Goal: Information Seeking & Learning: Learn about a topic

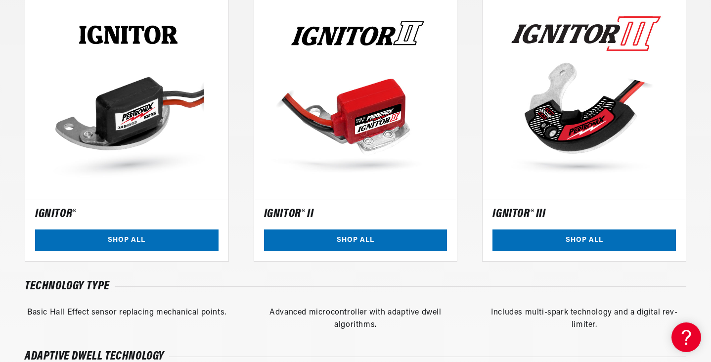
scroll to position [0, 1236]
click at [575, 239] on link "SHOP ALL" at bounding box center [585, 241] width 184 height 22
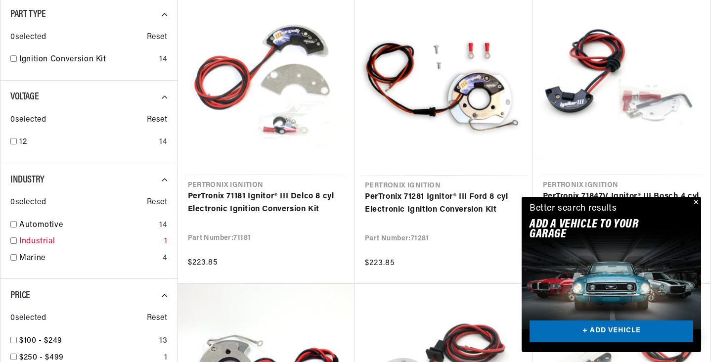
scroll to position [0, 618]
click at [13, 224] on input "checkbox" at bounding box center [13, 224] width 6 height 6
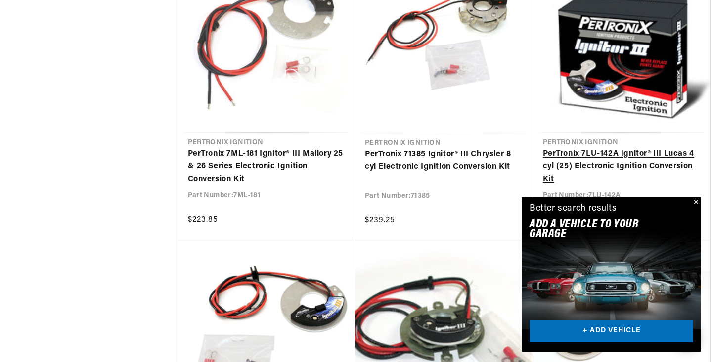
scroll to position [0, 1236]
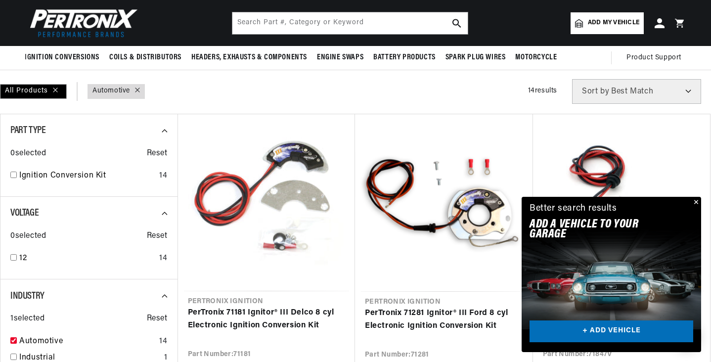
scroll to position [0, 618]
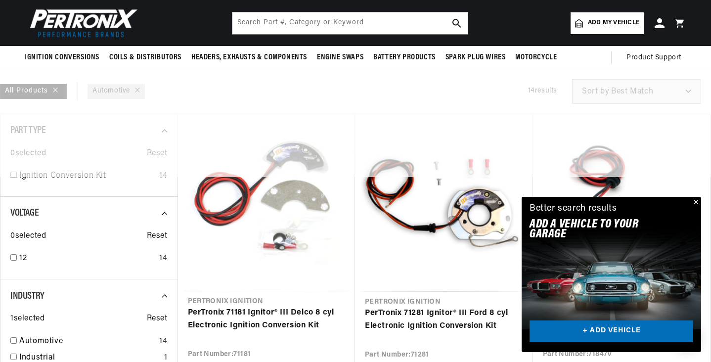
checkbox input "false"
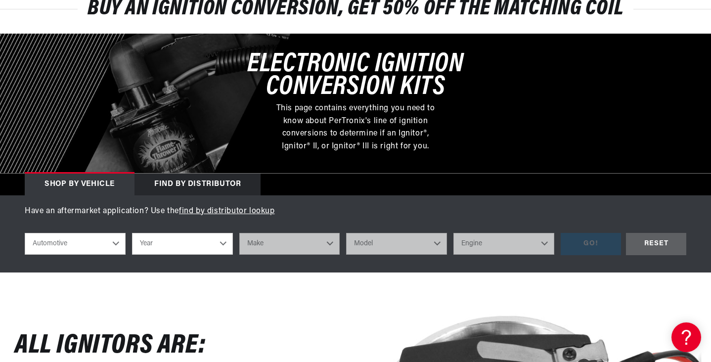
scroll to position [0, 618]
select select "1966"
select select "Austin-Healey"
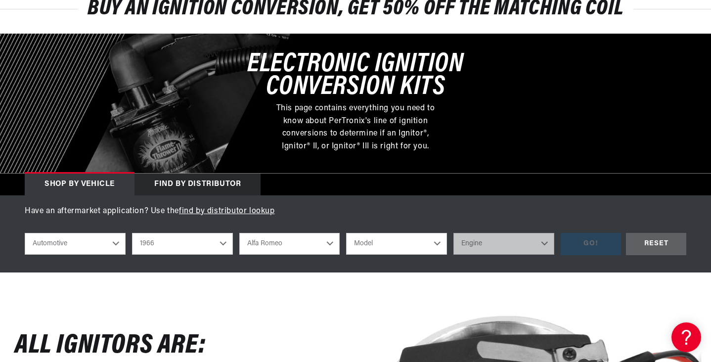
scroll to position [0, 1236]
select select "3000"
select select "2.9L"
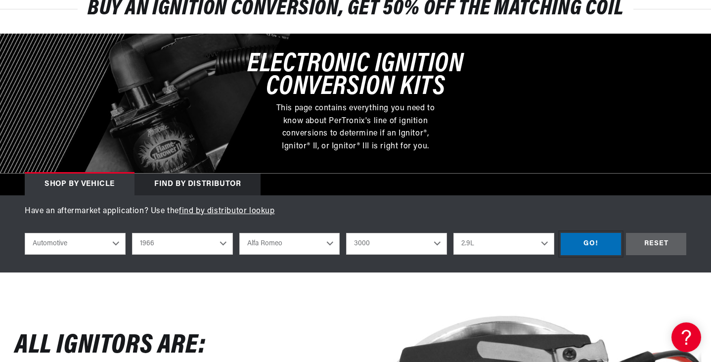
click at [593, 245] on div "GO!" at bounding box center [591, 244] width 60 height 22
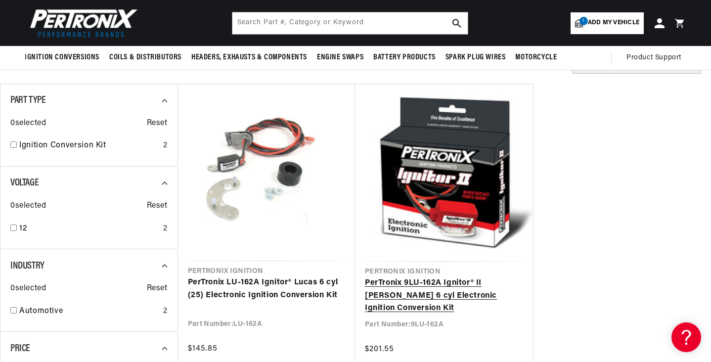
scroll to position [0, 615]
click at [445, 283] on link "PerTronix 9LU-162A Ignitor® II Lucas 6 cyl Electronic Ignition Conversion Kit" at bounding box center [444, 296] width 158 height 38
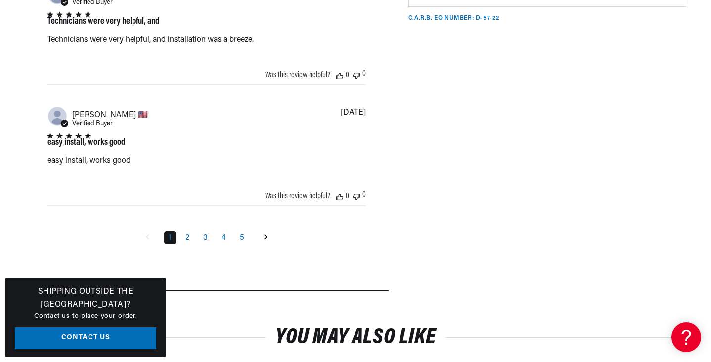
scroll to position [1448, 0]
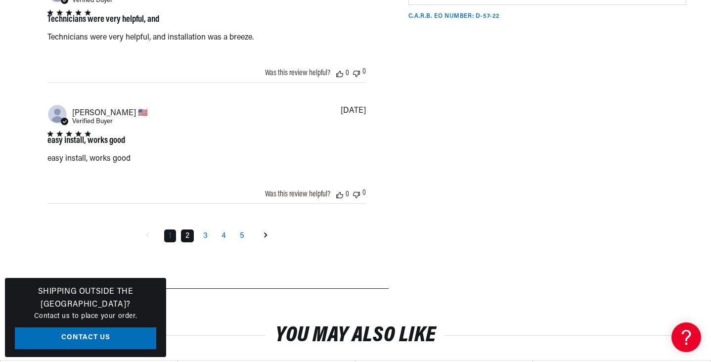
click at [188, 242] on link "2" at bounding box center [187, 236] width 13 height 13
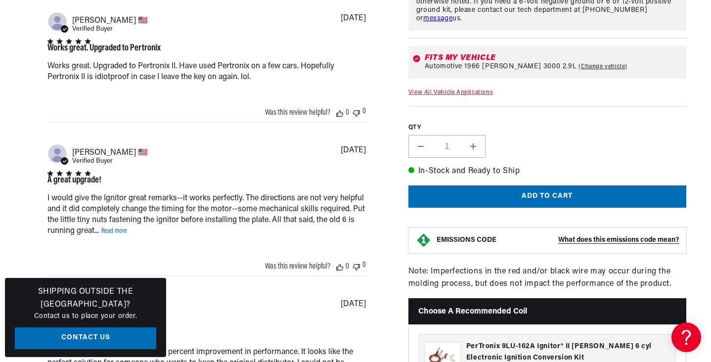
scroll to position [0, 618]
click at [114, 235] on link "Read more" at bounding box center [114, 231] width 26 height 7
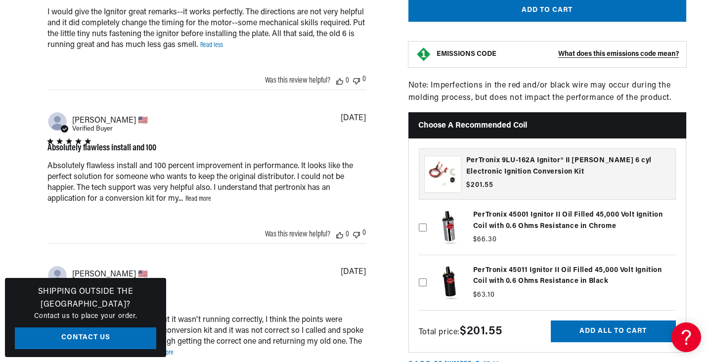
scroll to position [0, 0]
click at [204, 203] on link "Read more" at bounding box center [199, 198] width 26 height 7
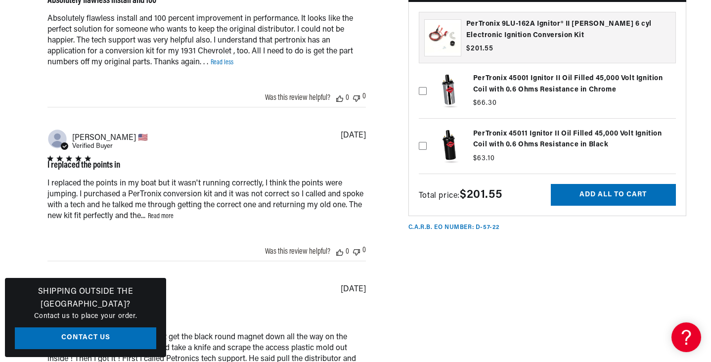
scroll to position [0, 1236]
click at [171, 220] on link "Read more" at bounding box center [161, 216] width 26 height 7
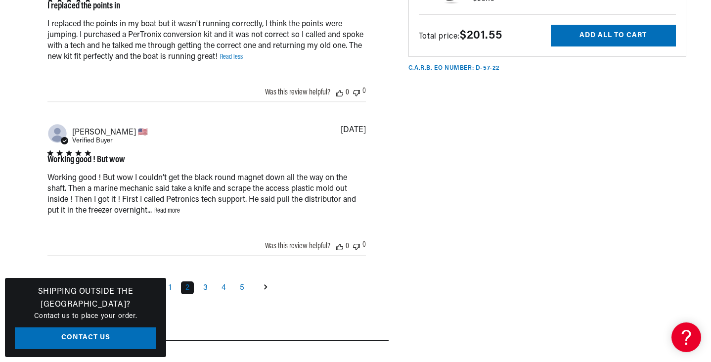
click at [167, 215] on link "Read more" at bounding box center [167, 210] width 26 height 7
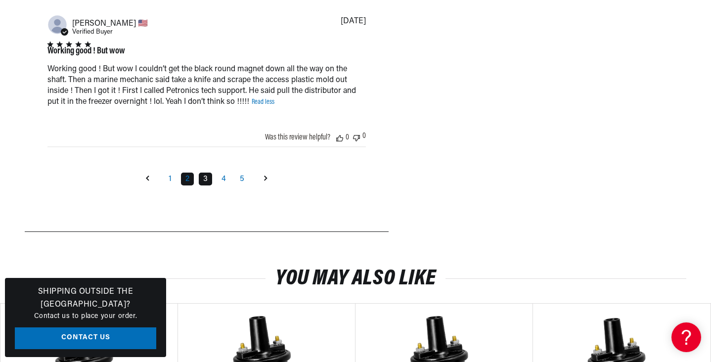
scroll to position [0, 618]
click at [205, 186] on link "3" at bounding box center [205, 179] width 13 height 13
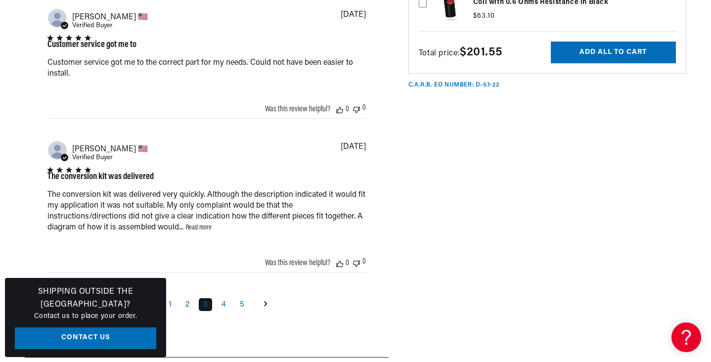
scroll to position [0, 1236]
click at [202, 232] on link "Read more" at bounding box center [199, 227] width 26 height 7
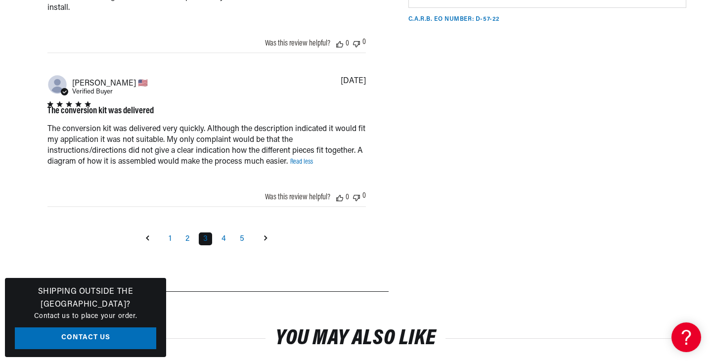
scroll to position [1340, 0]
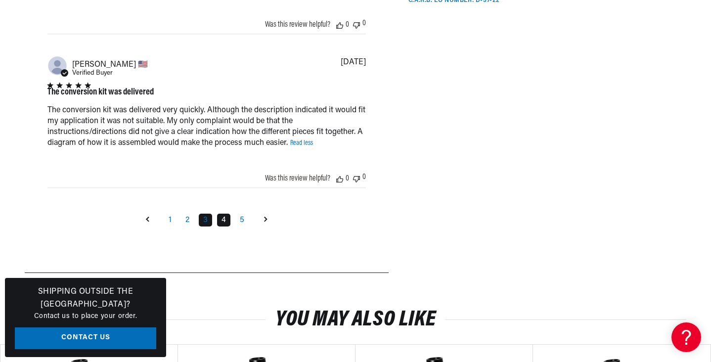
click at [227, 227] on link "4" at bounding box center [223, 220] width 13 height 13
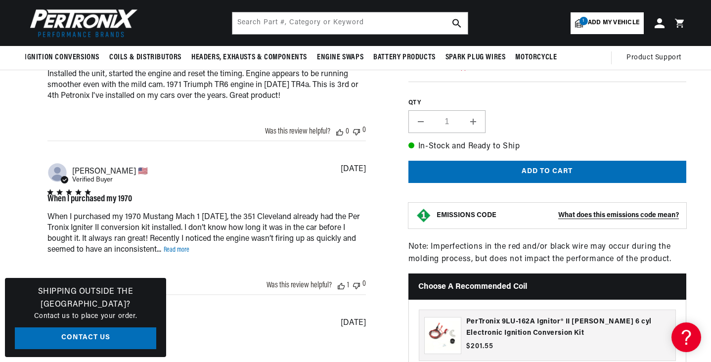
scroll to position [0, 618]
click at [189, 254] on link "Read more" at bounding box center [177, 249] width 26 height 7
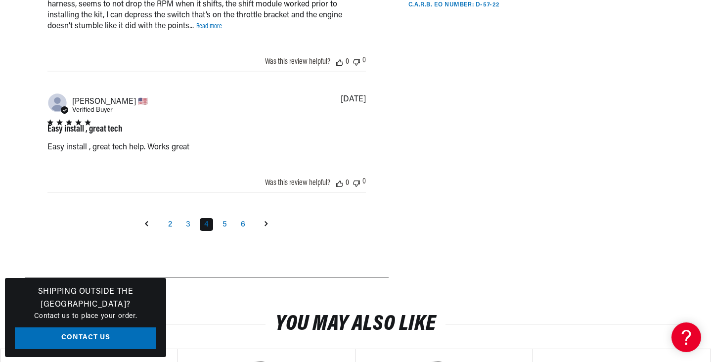
scroll to position [1423, 0]
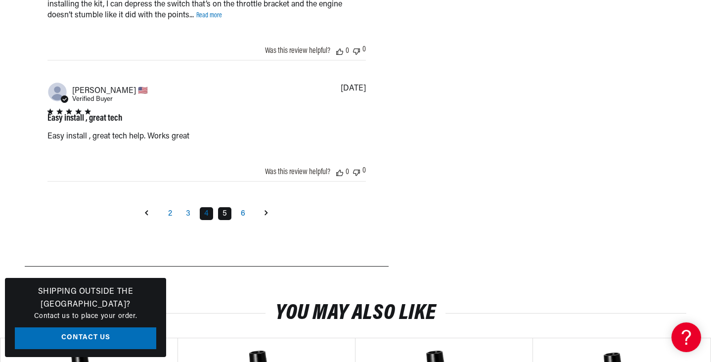
click at [227, 220] on link "5" at bounding box center [224, 213] width 13 height 13
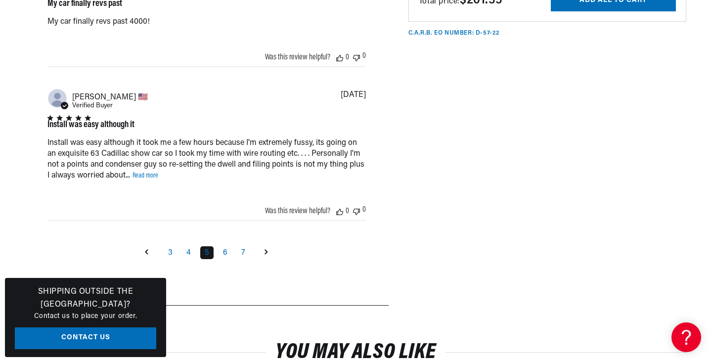
scroll to position [1320, 0]
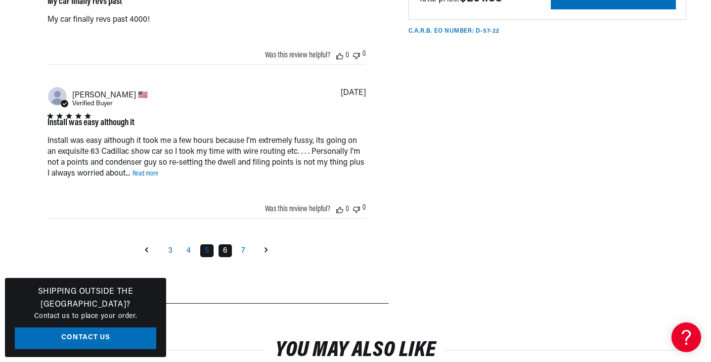
click at [228, 257] on link "6" at bounding box center [225, 250] width 13 height 13
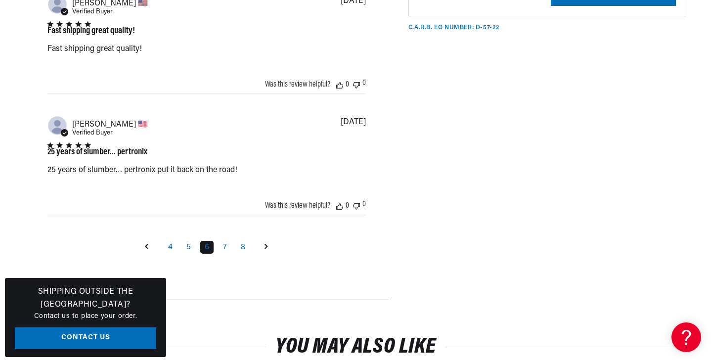
scroll to position [1272, 0]
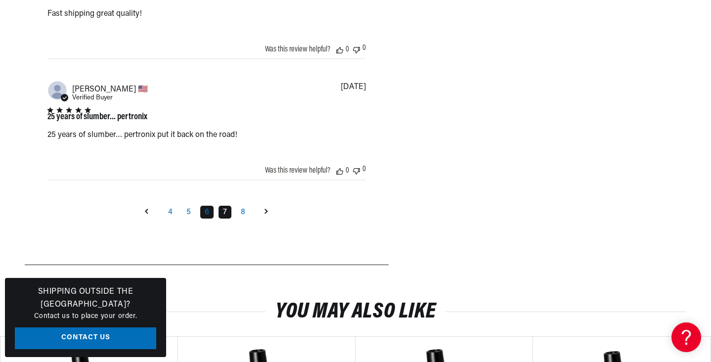
click at [224, 219] on link "7" at bounding box center [225, 212] width 13 height 13
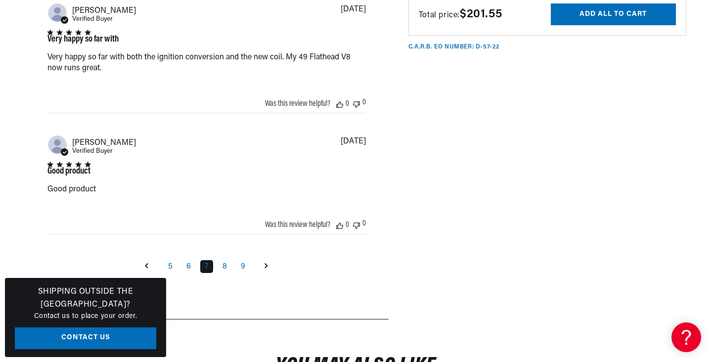
scroll to position [1324, 0]
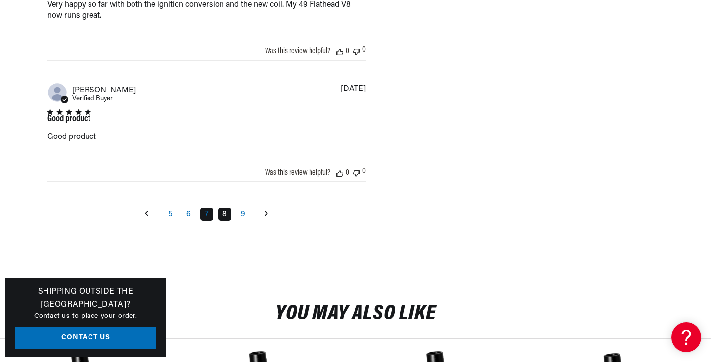
click at [223, 221] on link "8" at bounding box center [224, 214] width 13 height 13
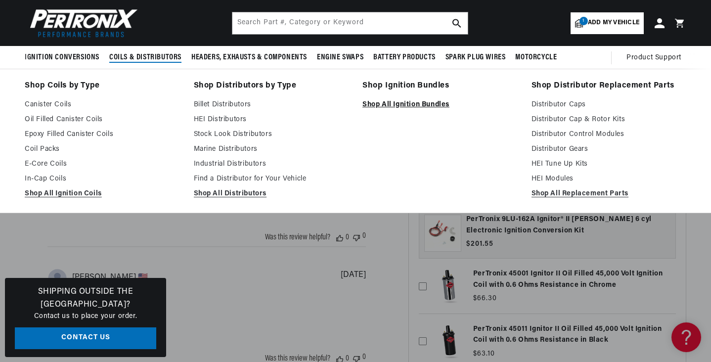
scroll to position [0, 0]
click at [402, 104] on link "Shop All Ignition Bundles" at bounding box center [440, 105] width 155 height 12
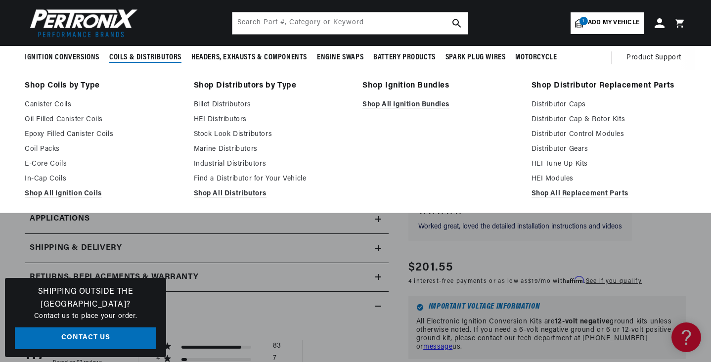
scroll to position [0, 618]
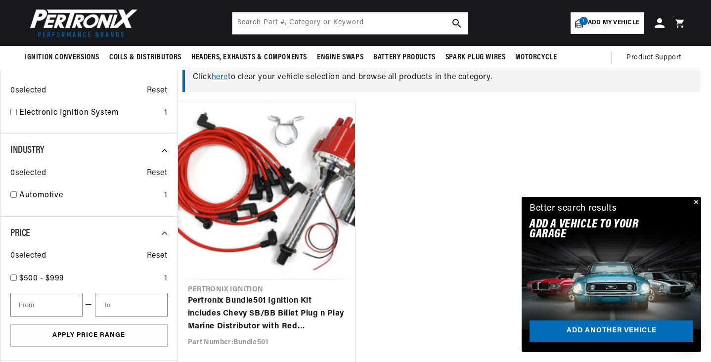
scroll to position [0, 618]
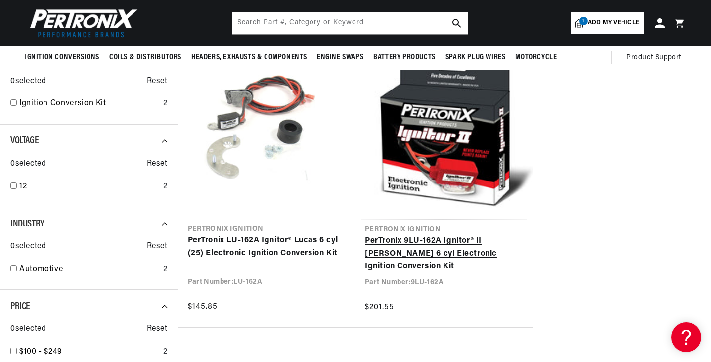
scroll to position [95, 0]
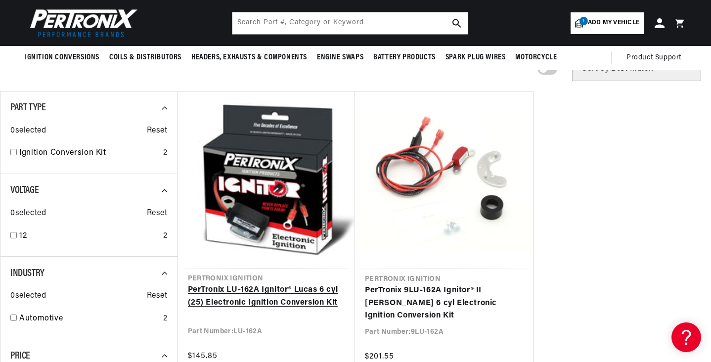
click at [273, 284] on link "PerTronix LU-162A Ignitor® Lucas 6 cyl (25) Electronic Ignition Conversion Kit" at bounding box center [267, 296] width 158 height 25
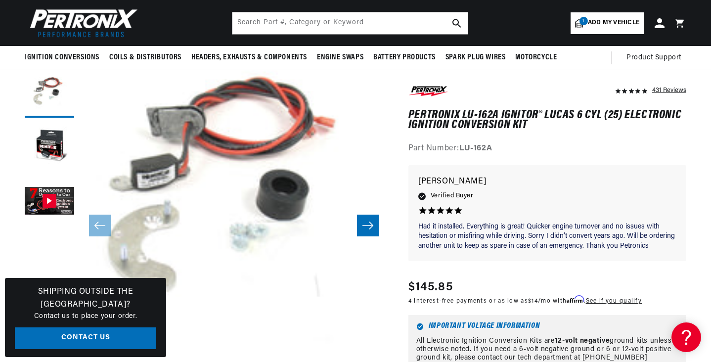
scroll to position [71, 0]
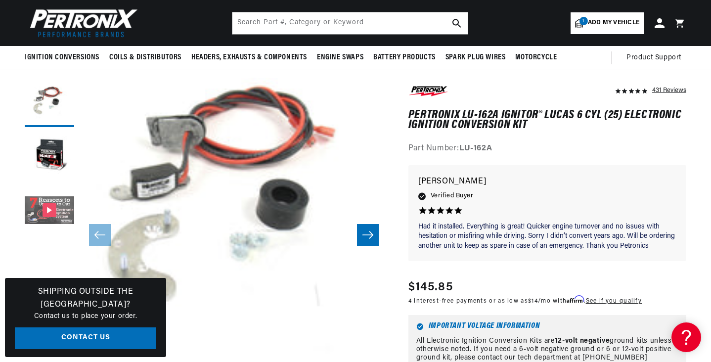
click at [47, 208] on button "Gallery Viewer" at bounding box center [49, 211] width 49 height 49
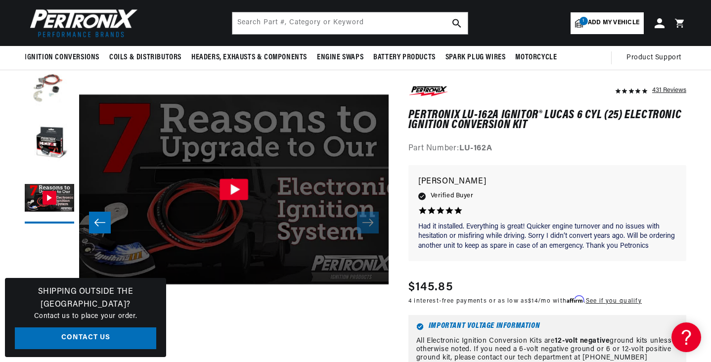
scroll to position [0, 619]
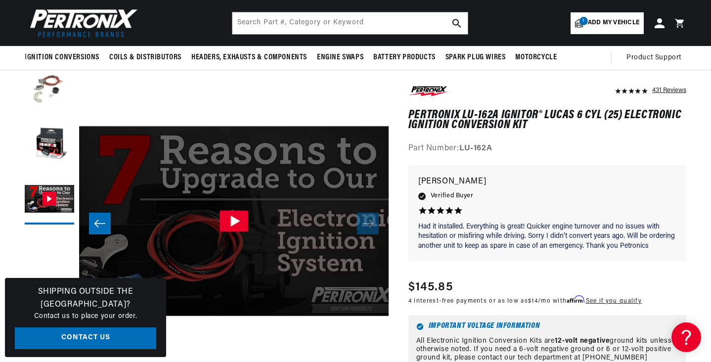
click at [236, 222] on icon "Gallery Viewer" at bounding box center [235, 221] width 9 height 11
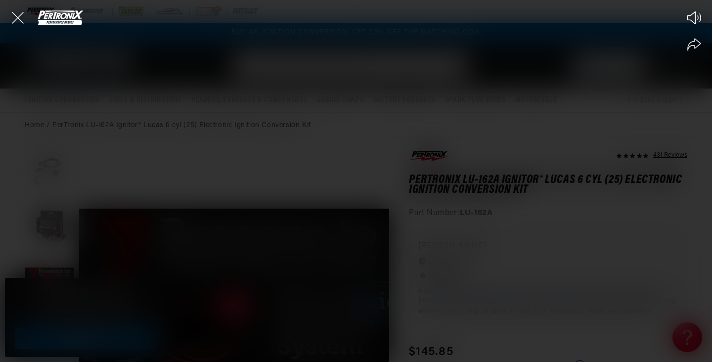
scroll to position [0, 618]
click at [694, 20] on icon "Mute video" at bounding box center [695, 17] width 14 height 13
click at [700, 18] on icon "Unmute video" at bounding box center [694, 17] width 15 height 15
click at [16, 18] on icon "Close the video player" at bounding box center [18, 18] width 22 height 22
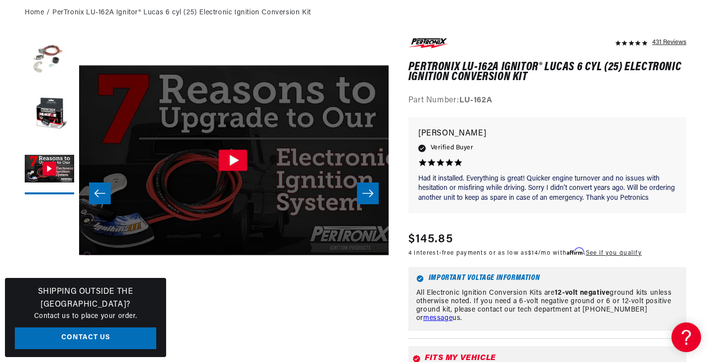
scroll to position [29, 620]
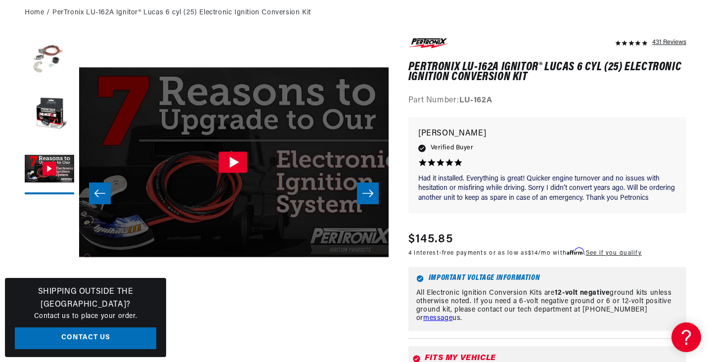
click at [235, 159] on icon "Gallery Viewer" at bounding box center [233, 161] width 29 height 21
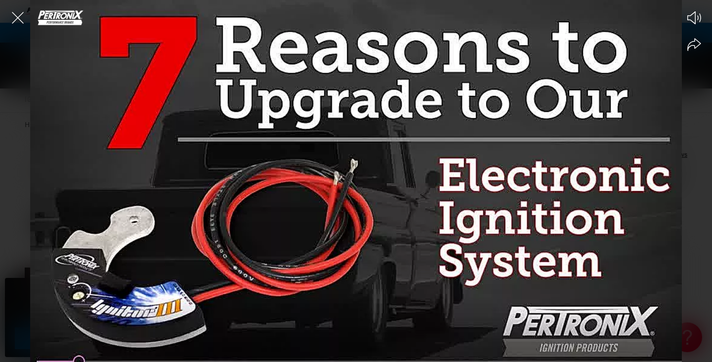
scroll to position [0, 618]
click at [17, 17] on icon "Close the video player" at bounding box center [18, 18] width 22 height 22
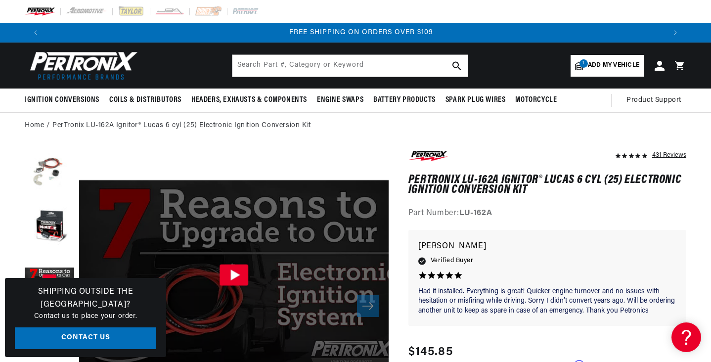
scroll to position [0, 1236]
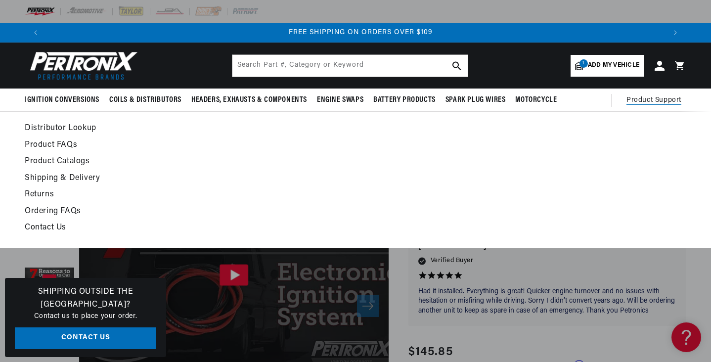
click at [659, 100] on span "Product Support" at bounding box center [654, 100] width 55 height 11
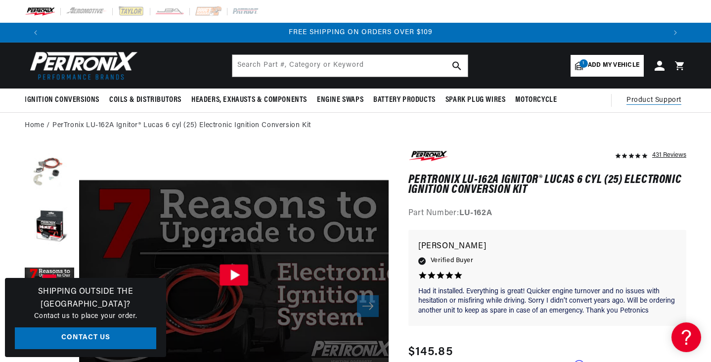
click at [659, 103] on span "Product Support" at bounding box center [654, 100] width 55 height 11
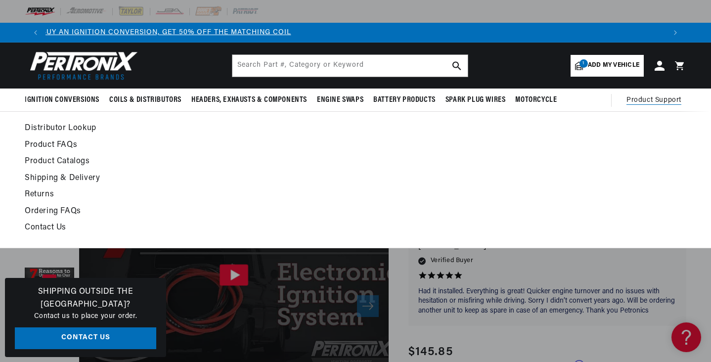
scroll to position [0, 0]
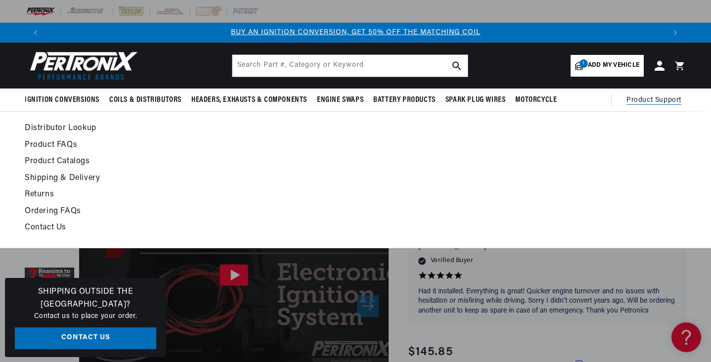
click at [65, 179] on link "Shipping & Delivery" at bounding box center [266, 179] width 483 height 14
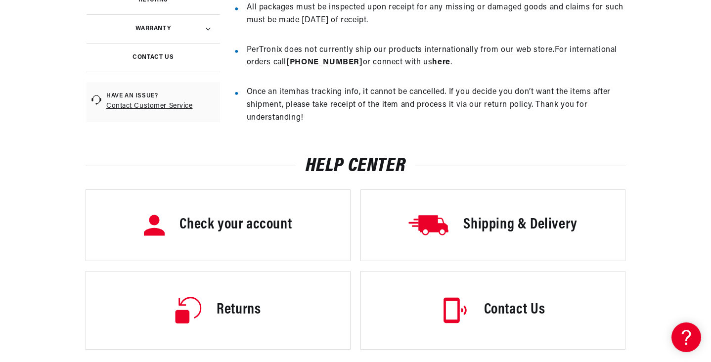
scroll to position [0, 618]
click at [491, 308] on h3 "Contact Us" at bounding box center [514, 310] width 61 height 21
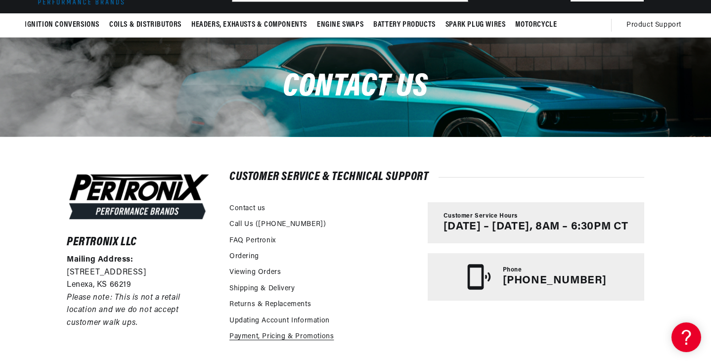
click at [281, 334] on link "Payment, Pricing & Promotions" at bounding box center [282, 336] width 104 height 11
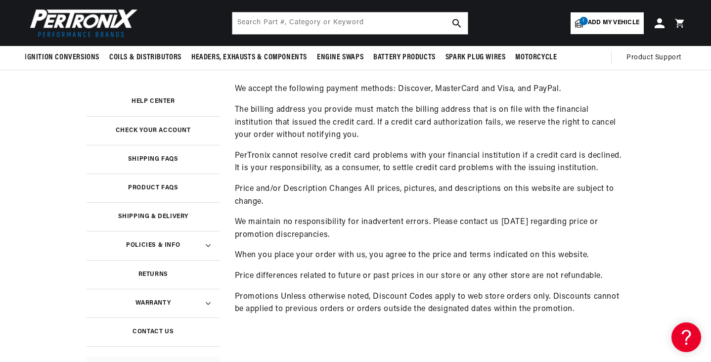
scroll to position [82, 0]
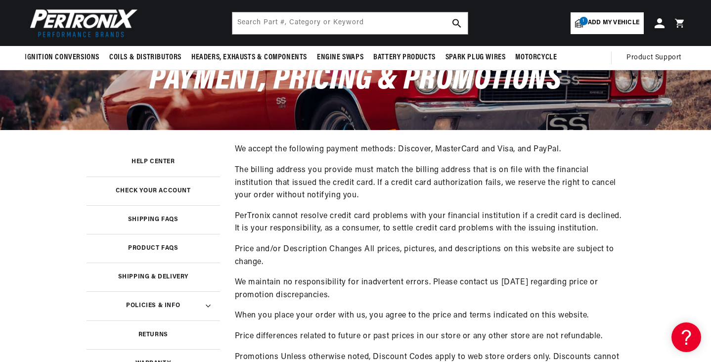
click at [164, 160] on h3 "Help Center" at bounding box center [154, 161] width 44 height 5
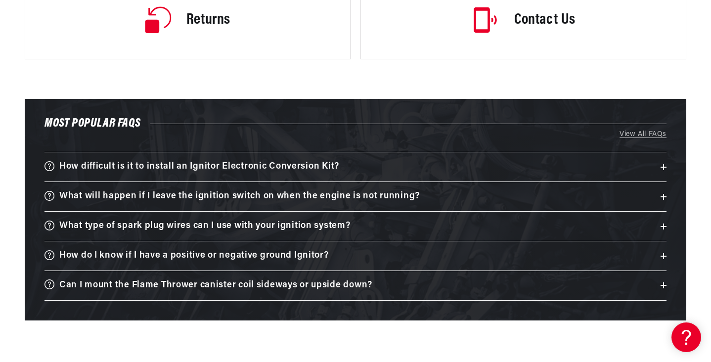
scroll to position [0, 618]
click at [241, 280] on h3 "Can I mount the Flame Thrower canister coil sideways or upside down?" at bounding box center [215, 285] width 313 height 15
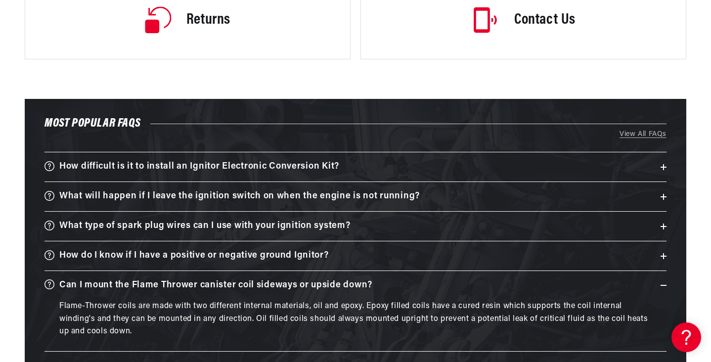
scroll to position [0, 1236]
click at [190, 226] on h3 "What type of spark plug wires can I use with your ignition system?" at bounding box center [204, 226] width 291 height 15
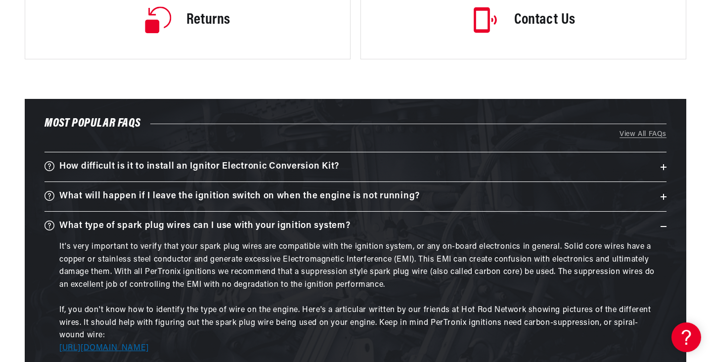
click at [149, 347] on link "[URL][DOMAIN_NAME]" at bounding box center [104, 348] width 90 height 8
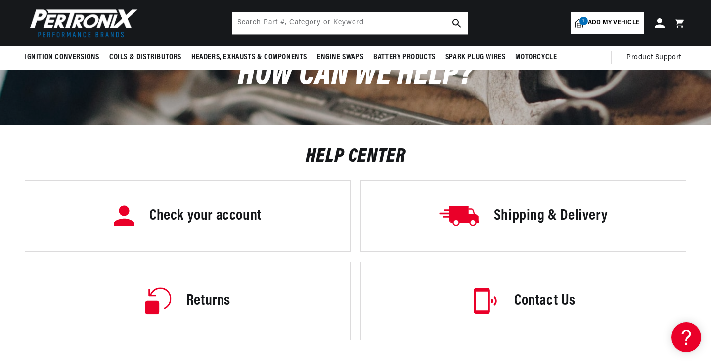
scroll to position [0, 0]
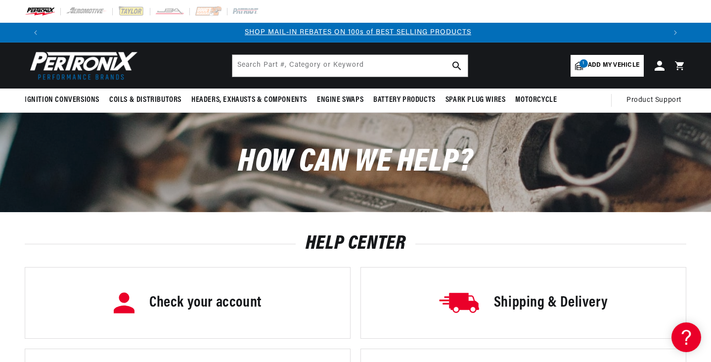
click at [601, 64] on span "Add my vehicle" at bounding box center [613, 65] width 51 height 9
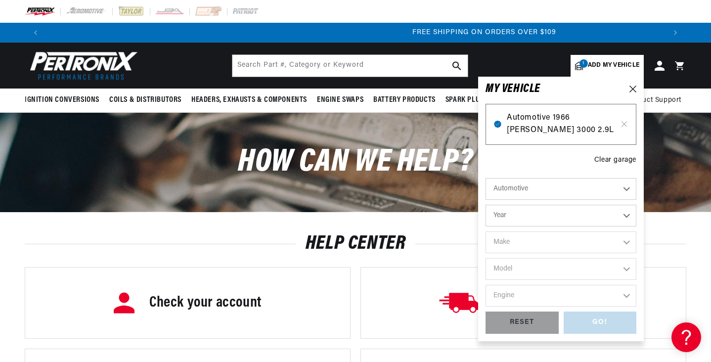
scroll to position [0, 1236]
click at [567, 124] on span "Automotive 1966 [PERSON_NAME] 3000 2.9L" at bounding box center [561, 124] width 108 height 25
